Goal: Find specific page/section: Find specific page/section

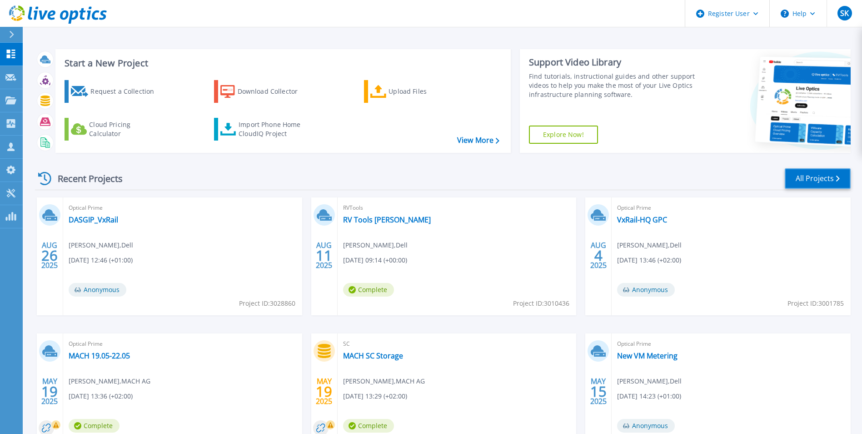
click at [818, 187] on link "All Projects" at bounding box center [818, 178] width 66 height 20
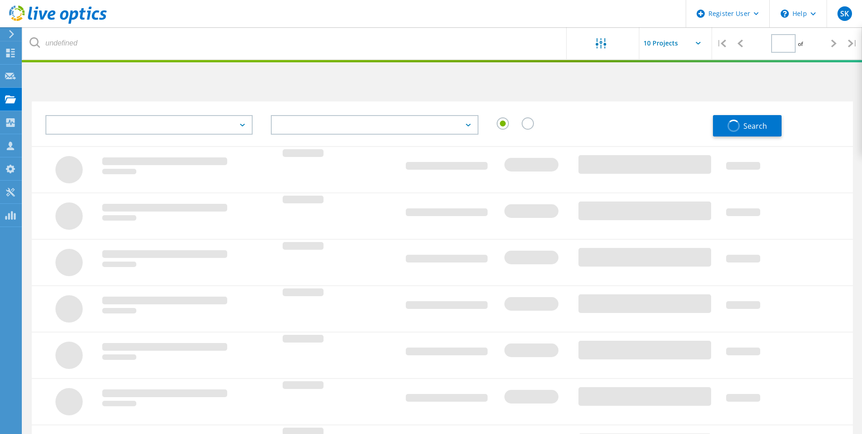
type input "1"
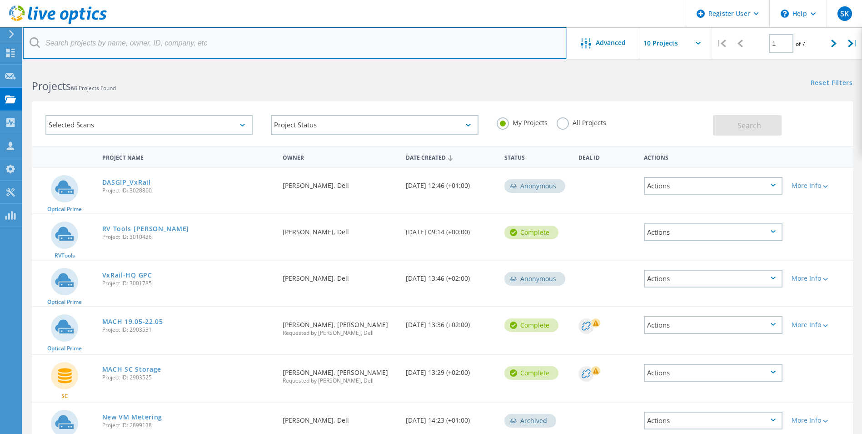
click at [330, 39] on input "text" at bounding box center [295, 43] width 545 height 32
paste input "togockel@dspace.de"
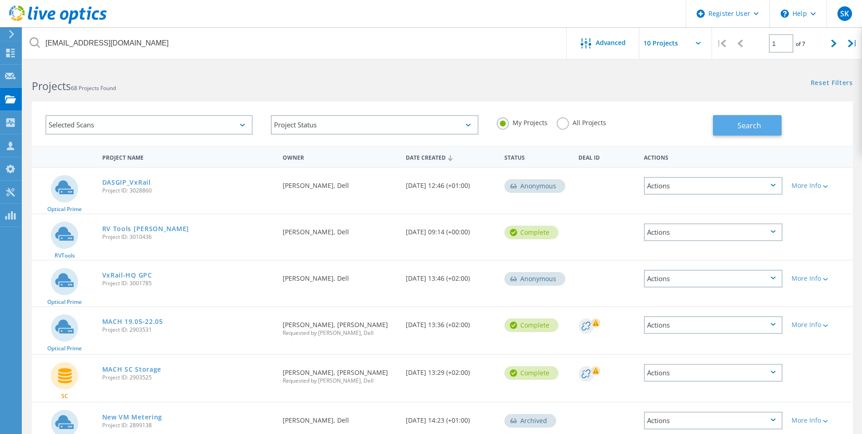
click at [759, 122] on span "Search" at bounding box center [750, 125] width 24 height 10
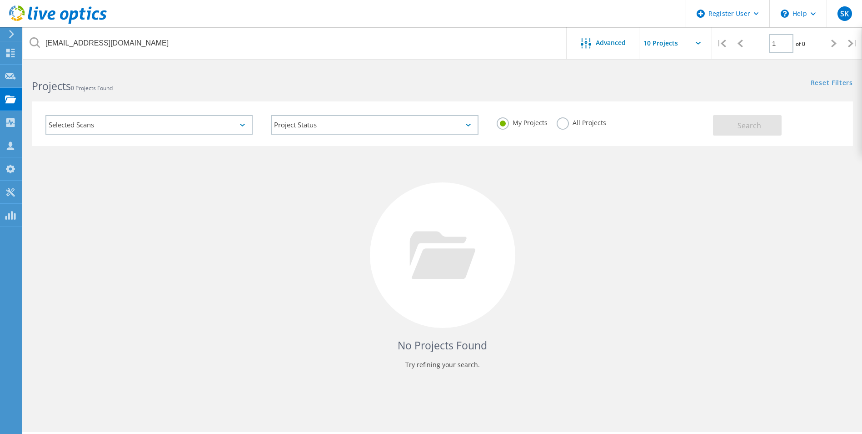
click at [563, 122] on label "All Projects" at bounding box center [582, 121] width 50 height 9
click at [0, 0] on input "All Projects" at bounding box center [0, 0] width 0 height 0
click at [758, 115] on button "Search" at bounding box center [747, 125] width 69 height 20
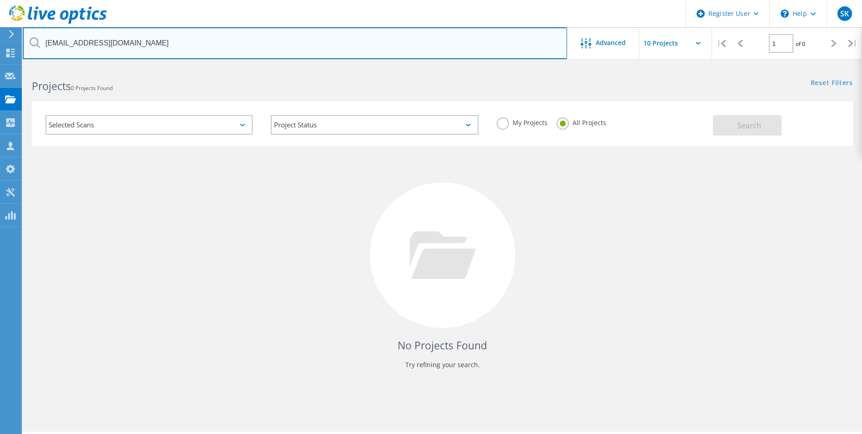
drag, startPoint x: 144, startPoint y: 45, endPoint x: -198, endPoint y: 44, distance: 341.9
click at [0, 44] on html "Register User \n Help Explore Helpful Articles Contact Support SK Dell User Sop…" at bounding box center [431, 229] width 862 height 459
type input "T"
type input "DSPACE"
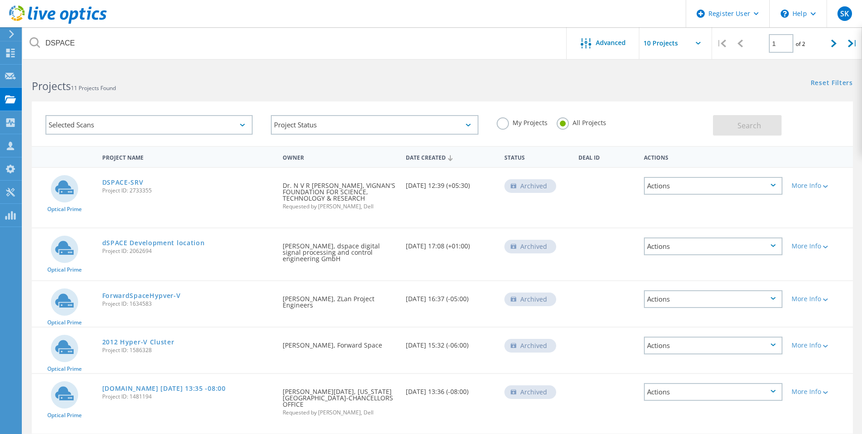
click at [50, 13] on use at bounding box center [58, 14] width 98 height 18
